Goal: Task Accomplishment & Management: Use online tool/utility

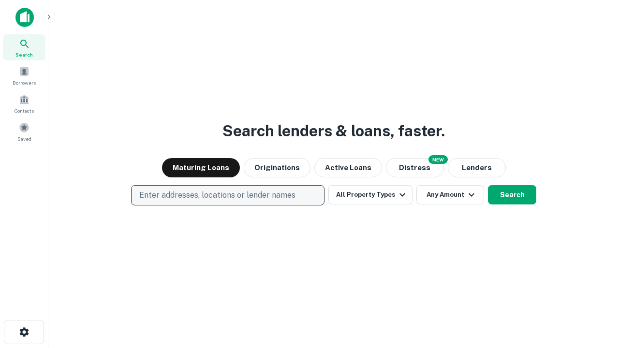
click at [227, 195] on p "Enter addresses, locations or lender names" at bounding box center [217, 196] width 156 height 12
type input "**********"
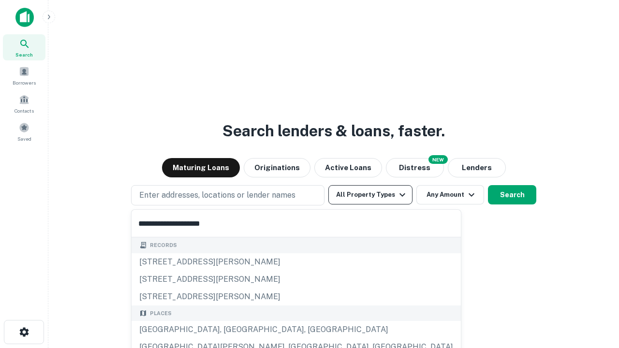
click at [231, 330] on div "[GEOGRAPHIC_DATA], [GEOGRAPHIC_DATA], [GEOGRAPHIC_DATA]" at bounding box center [296, 329] width 329 height 17
click at [370, 195] on button "All Property Types" at bounding box center [370, 194] width 84 height 19
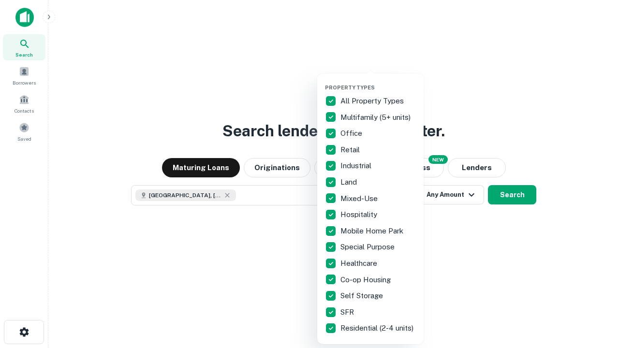
click at [378, 81] on button "button" at bounding box center [378, 81] width 106 height 0
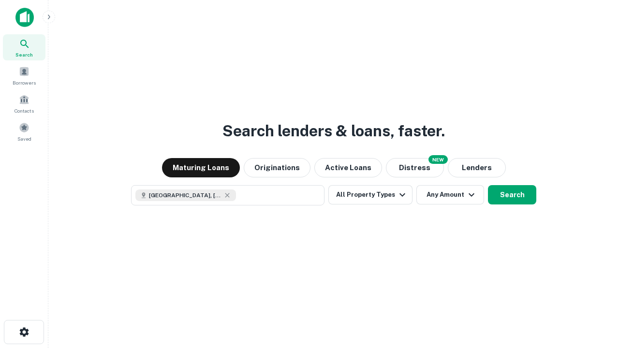
scroll to position [15, 0]
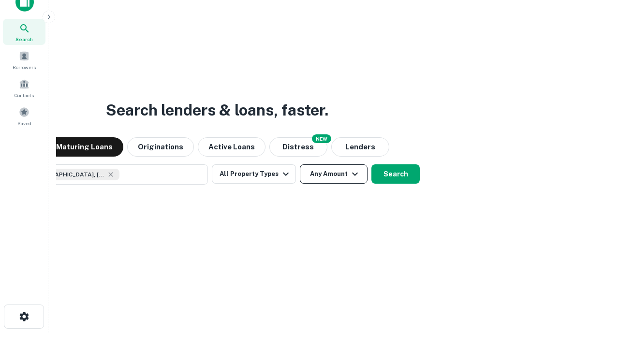
click at [300, 164] on button "Any Amount" at bounding box center [334, 173] width 68 height 19
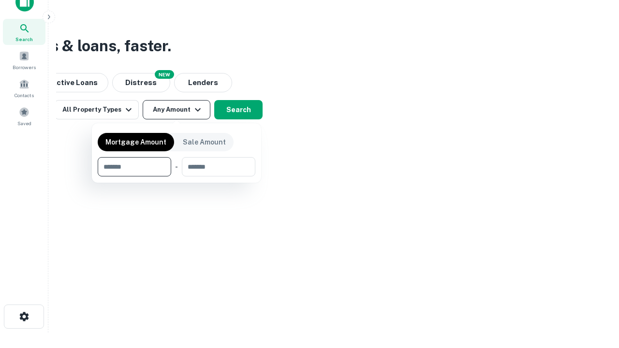
type input "*******"
click at [177, 177] on button "button" at bounding box center [177, 177] width 158 height 0
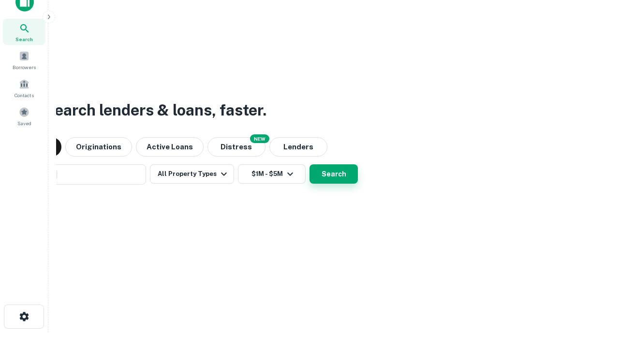
click at [310, 164] on button "Search" at bounding box center [334, 173] width 48 height 19
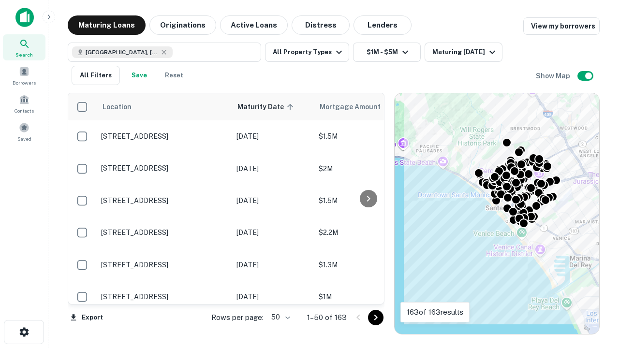
click at [279, 317] on body "Search Borrowers Contacts Saved Maturing Loans Originations Active Loans Distre…" at bounding box center [309, 174] width 619 height 348
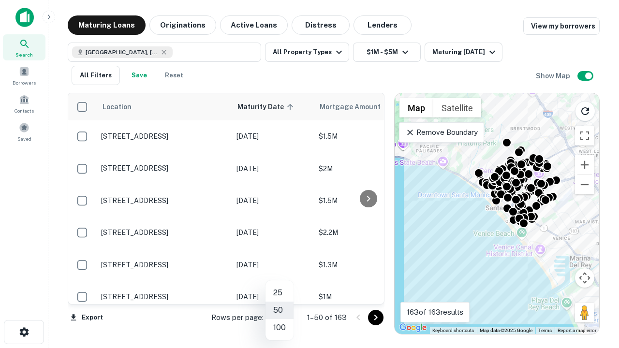
click at [280, 293] on li "25" at bounding box center [280, 292] width 28 height 17
